Goal: Transaction & Acquisition: Book appointment/travel/reservation

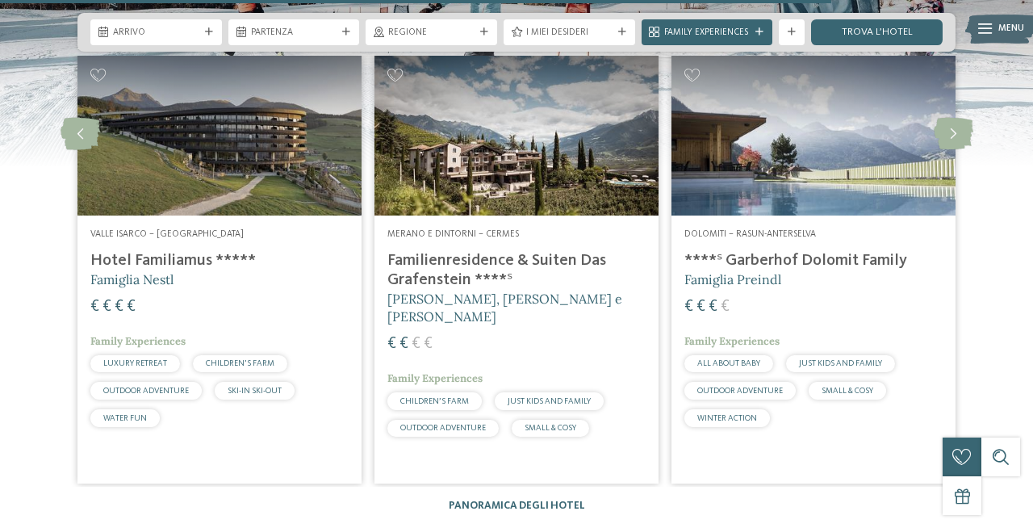
scroll to position [2869, 0]
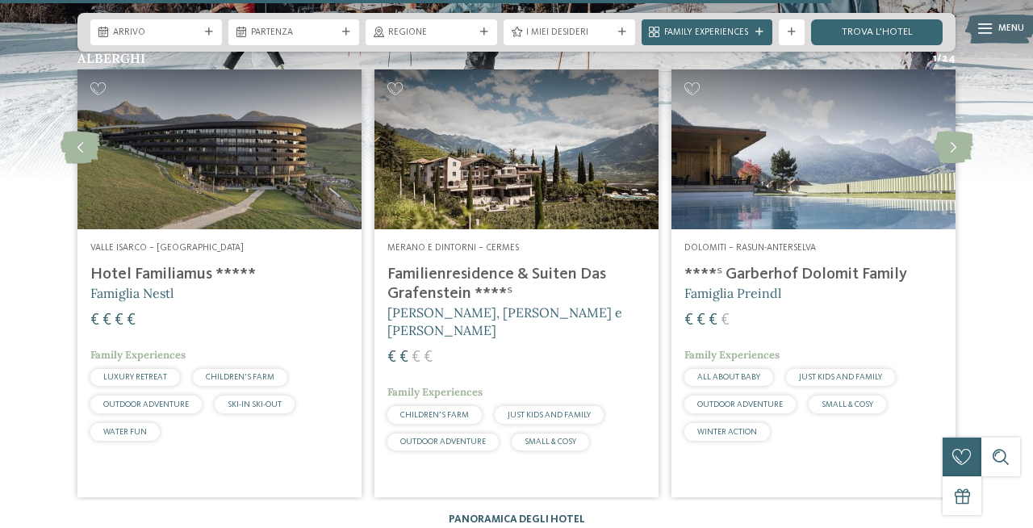
click at [513, 514] on link "Panoramica degli hotel" at bounding box center [517, 519] width 136 height 10
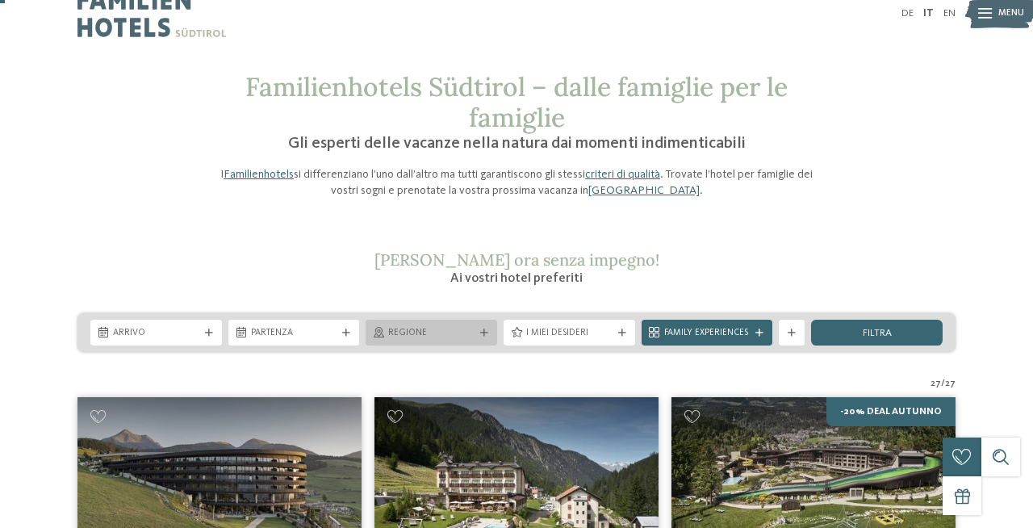
click at [448, 333] on span "Regione" at bounding box center [431, 333] width 86 height 13
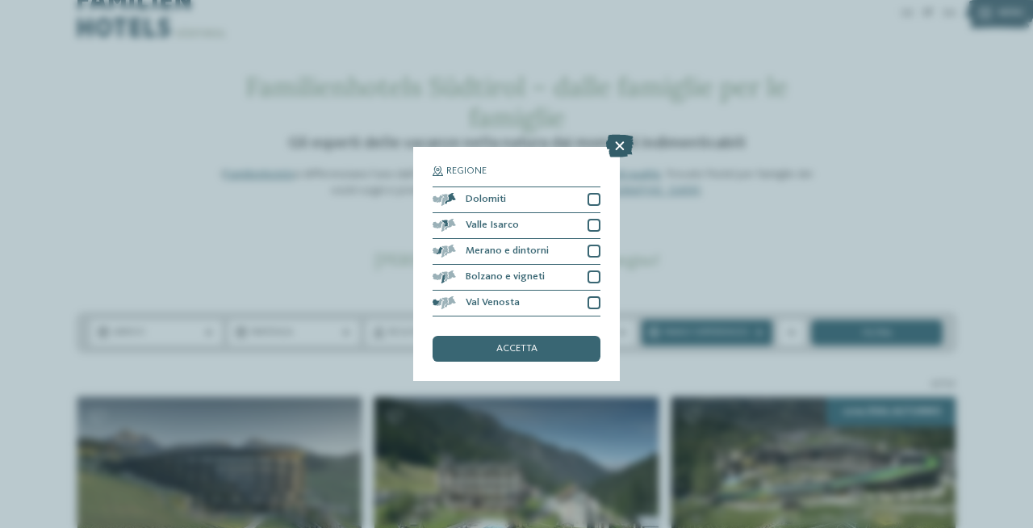
click at [614, 144] on icon at bounding box center [619, 146] width 27 height 23
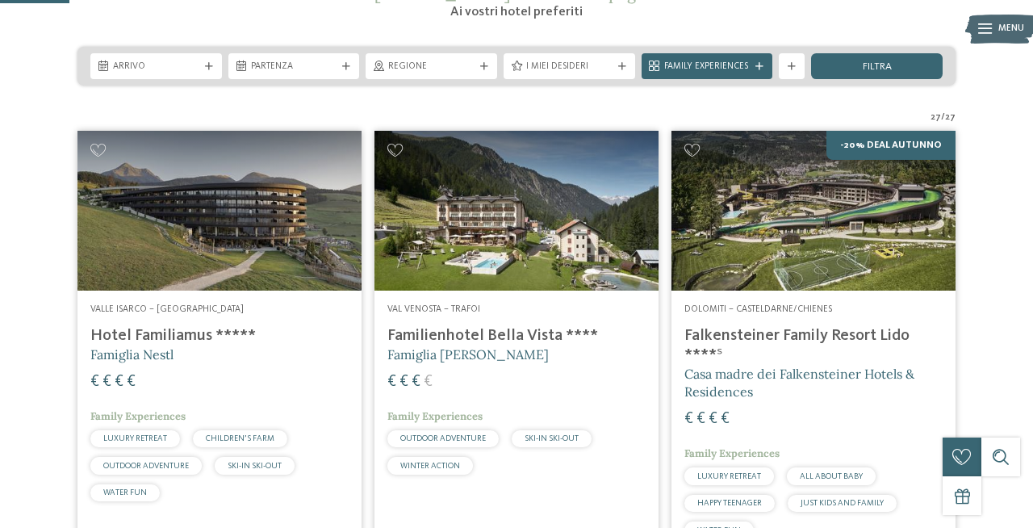
scroll to position [287, 0]
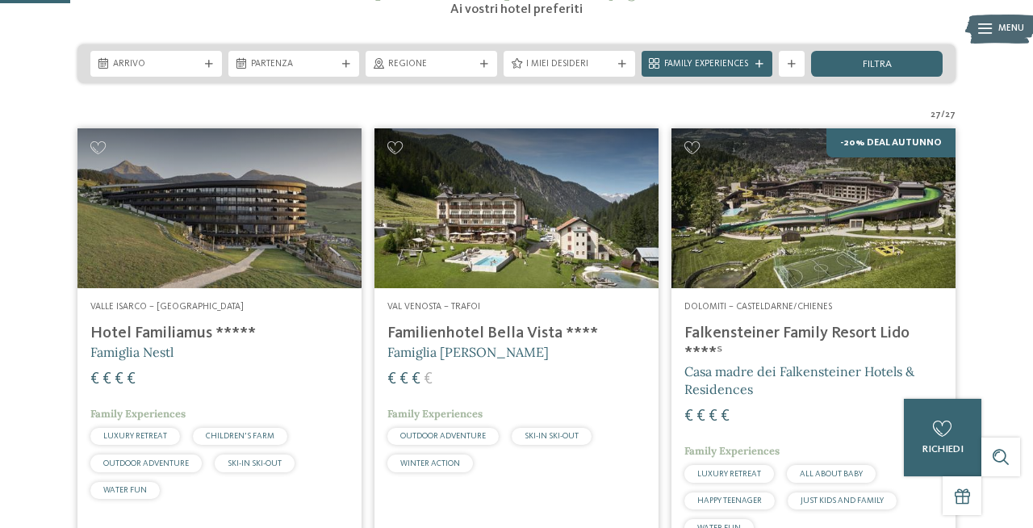
drag, startPoint x: 384, startPoint y: 334, endPoint x: 591, endPoint y: 6, distance: 387.7
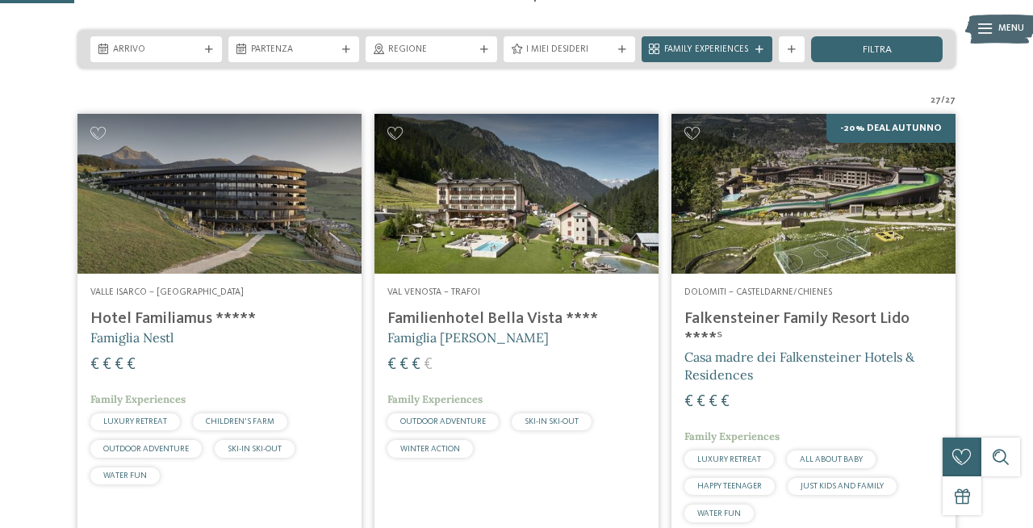
scroll to position [306, 0]
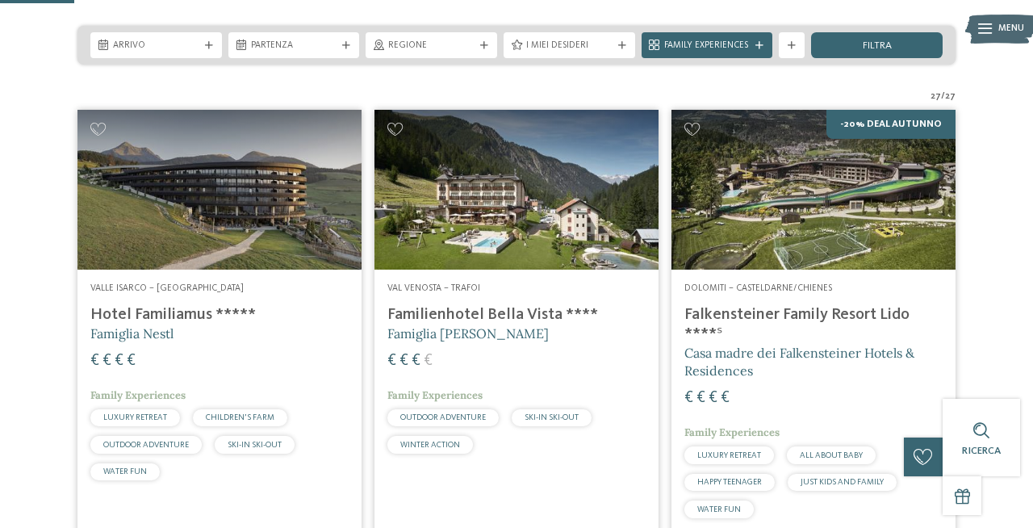
click at [526, 316] on h4 "Familienhotel Bella Vista ****" at bounding box center [516, 314] width 258 height 19
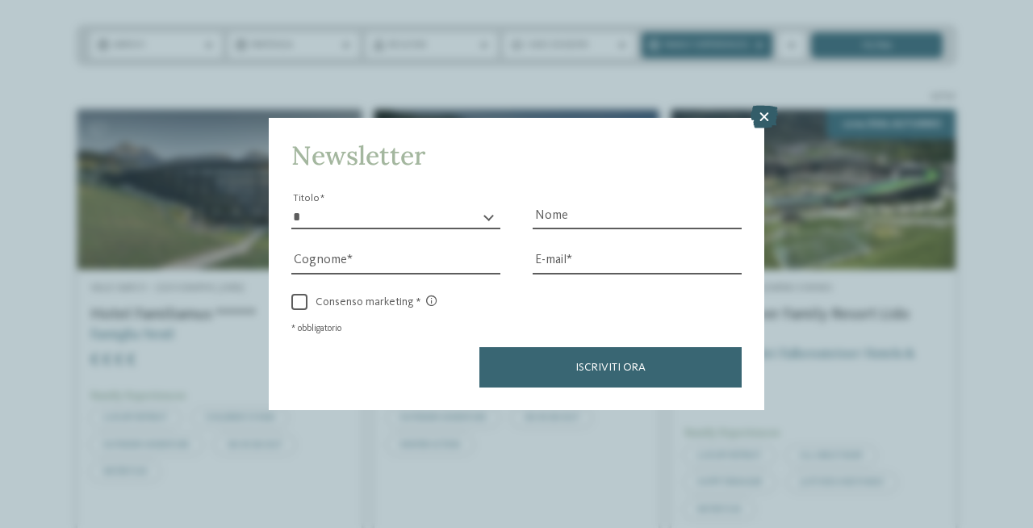
click at [768, 116] on icon at bounding box center [763, 117] width 27 height 23
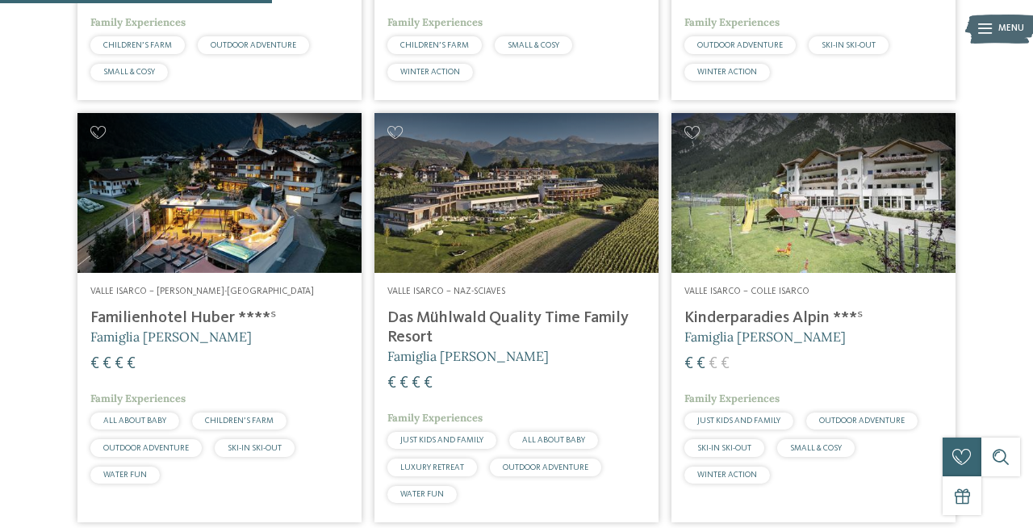
scroll to position [1119, 0]
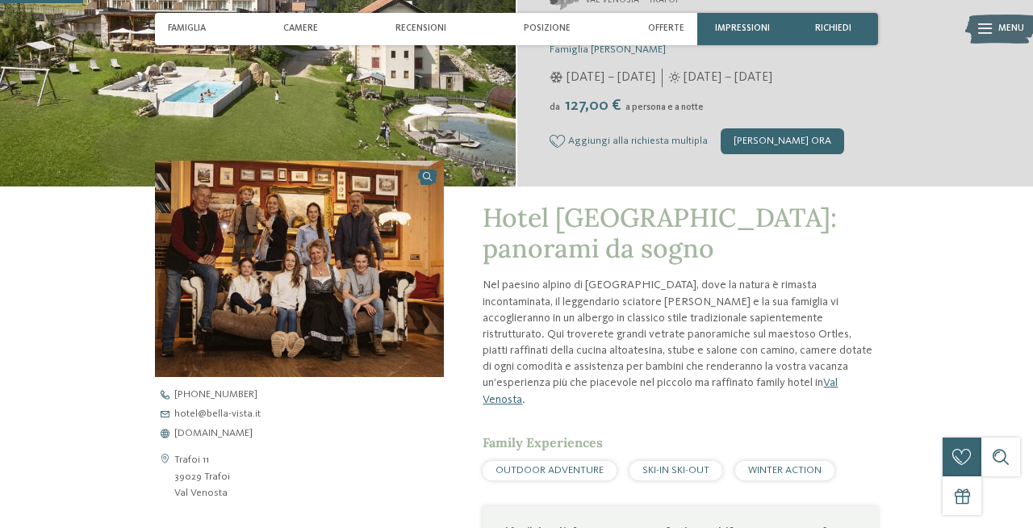
scroll to position [302, 0]
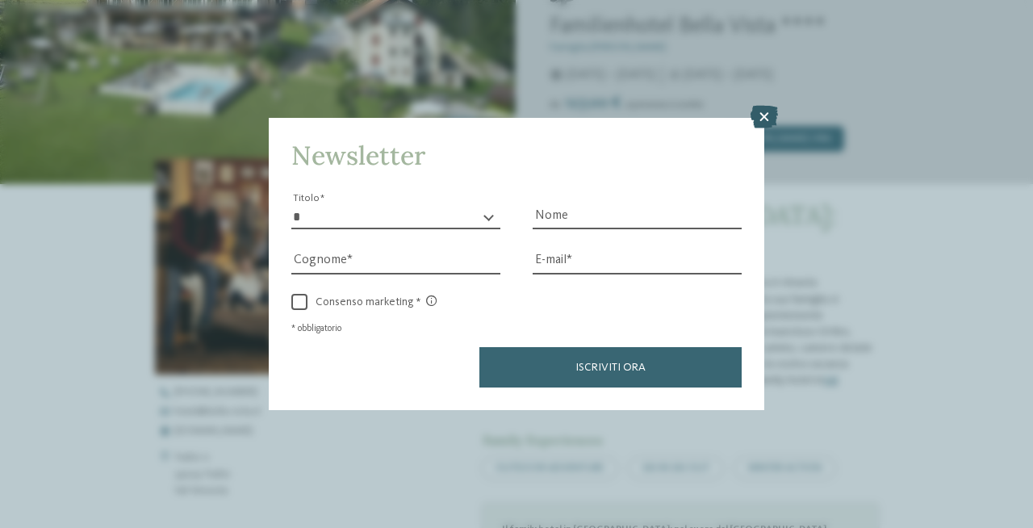
click at [770, 113] on icon at bounding box center [763, 117] width 27 height 23
